Goal: Information Seeking & Learning: Learn about a topic

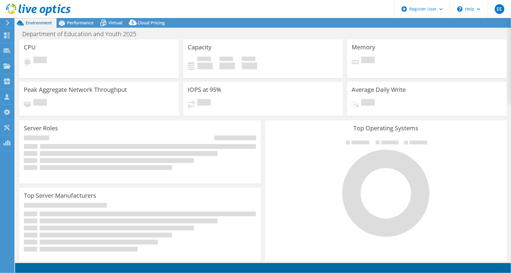
select select "USD"
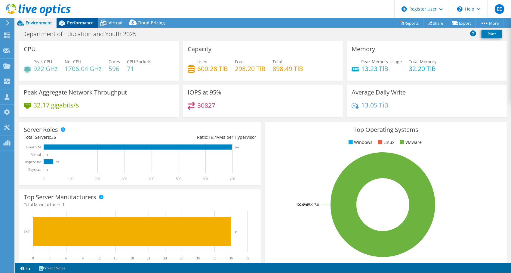
click at [87, 23] on span "Performance" at bounding box center [80, 23] width 26 height 6
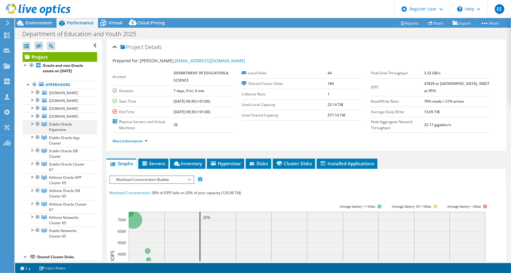
click at [32, 123] on div at bounding box center [32, 123] width 6 height 6
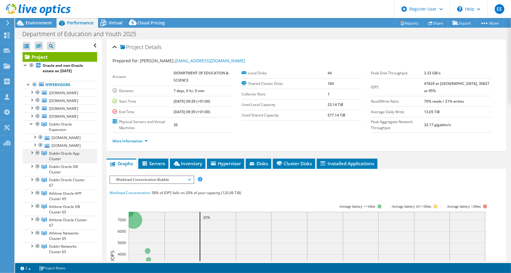
click at [32, 152] on div at bounding box center [32, 152] width 6 height 6
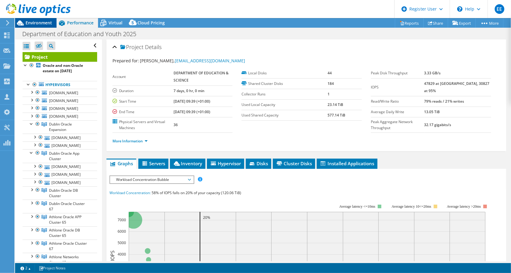
click at [39, 22] on span "Environment" at bounding box center [39, 23] width 26 height 6
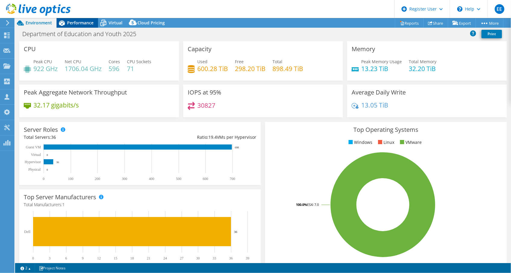
click at [78, 20] on div "Performance" at bounding box center [77, 23] width 41 height 10
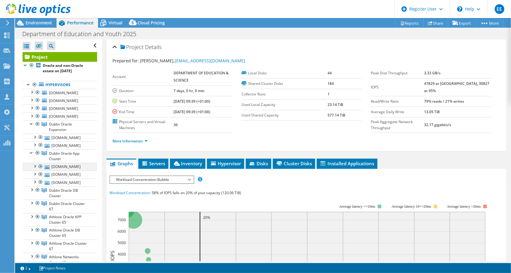
click at [35, 164] on div at bounding box center [35, 166] width 6 height 6
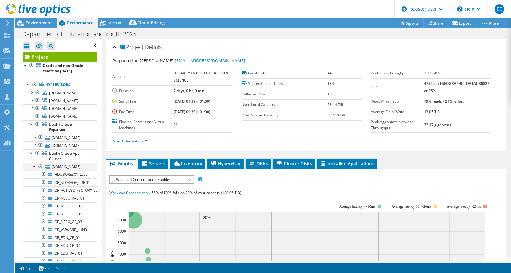
click at [35, 164] on div at bounding box center [35, 166] width 6 height 6
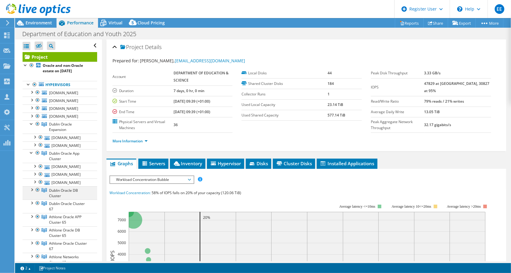
click at [32, 189] on div at bounding box center [32, 189] width 6 height 6
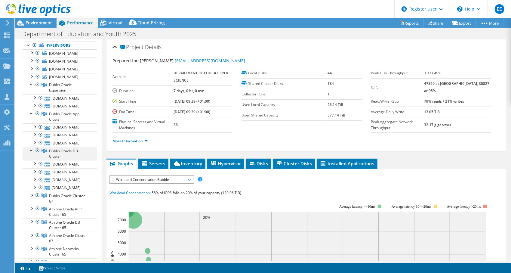
scroll to position [40, 0]
click at [32, 192] on div at bounding box center [32, 194] width 6 height 6
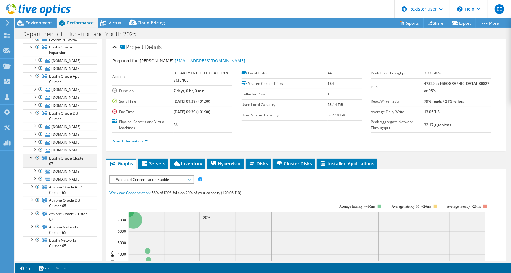
scroll to position [78, 0]
click at [32, 236] on div at bounding box center [32, 238] width 6 height 6
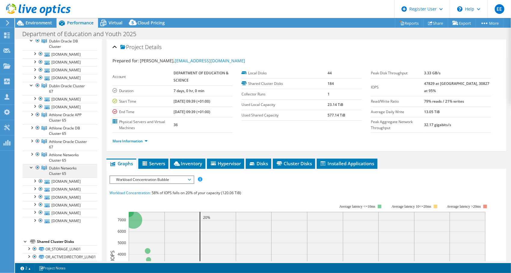
scroll to position [149, 0]
